Goal: Information Seeking & Learning: Learn about a topic

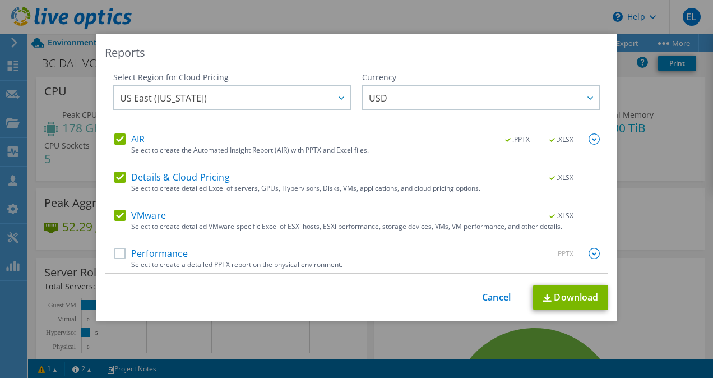
select select "USD"
click at [489, 296] on link "Cancel" at bounding box center [496, 297] width 29 height 11
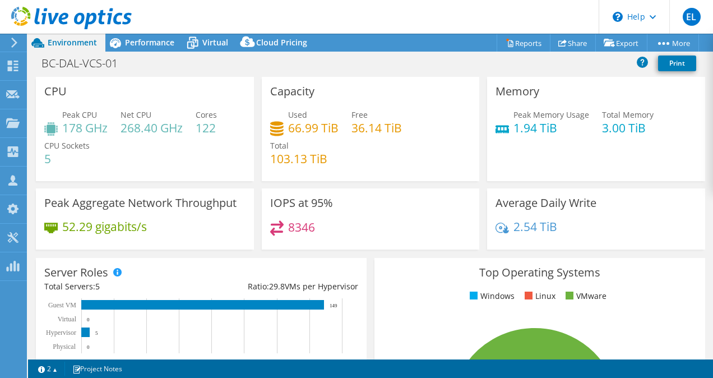
select select "USD"
click at [231, 54] on div "BC-DAL-VCS-01 Print" at bounding box center [370, 63] width 685 height 21
click at [161, 36] on div "Performance" at bounding box center [143, 43] width 77 height 18
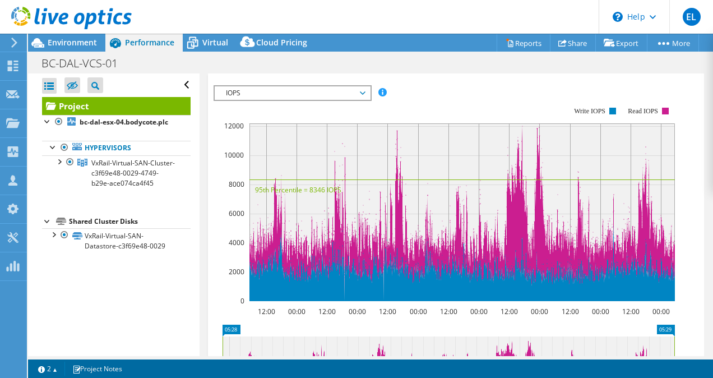
scroll to position [336, 0]
click at [349, 100] on span "IOPS" at bounding box center [292, 92] width 144 height 13
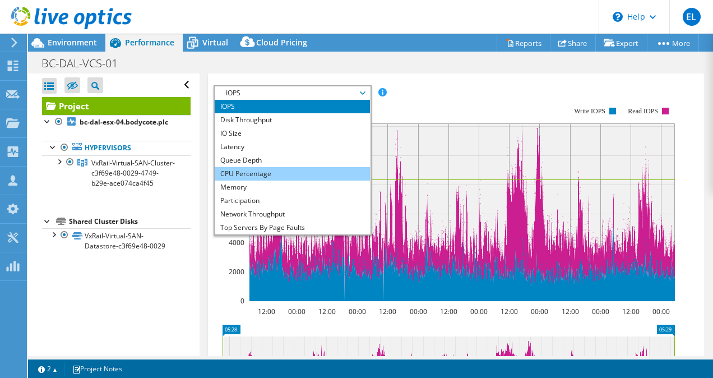
click at [315, 181] on li "CPU Percentage" at bounding box center [292, 173] width 155 height 13
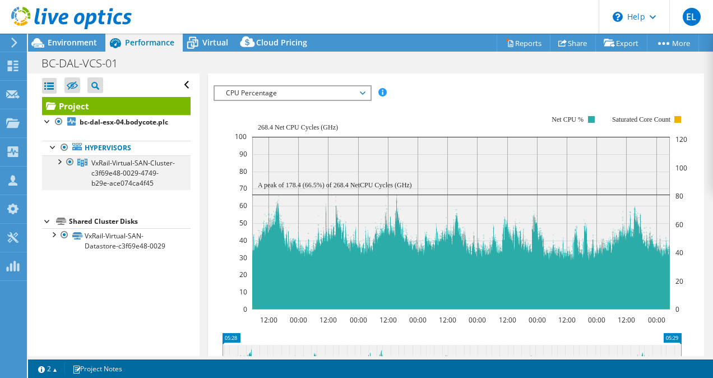
click at [58, 167] on div at bounding box center [58, 160] width 11 height 11
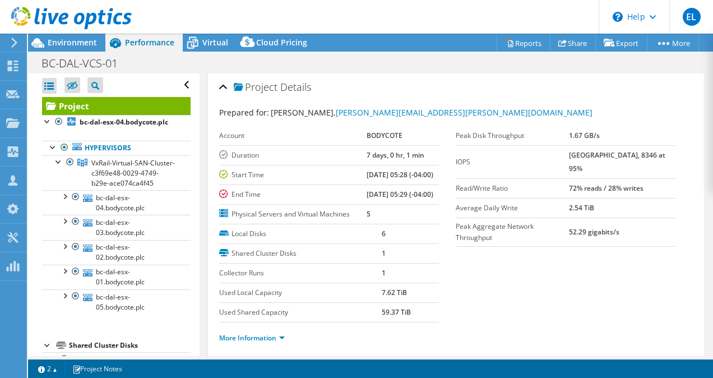
scroll to position [0, 0]
click at [206, 40] on span "Virtual" at bounding box center [215, 42] width 26 height 11
